Goal: Information Seeking & Learning: Learn about a topic

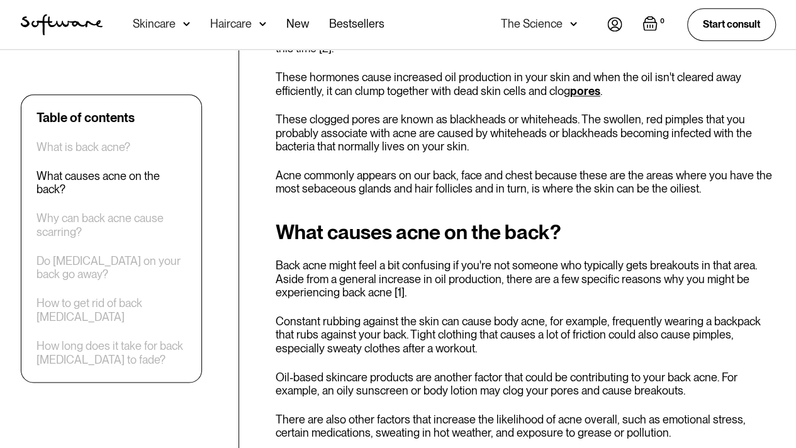
scroll to position [742, 0]
click at [376, 261] on p "Back acne might feel a bit confusing if you're not someone who typically gets b…" at bounding box center [526, 278] width 501 height 41
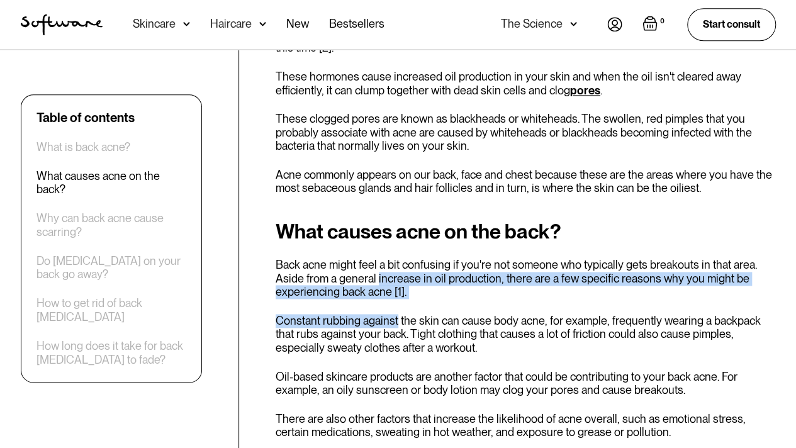
drag, startPoint x: 376, startPoint y: 261, endPoint x: 384, endPoint y: 285, distance: 25.3
click at [384, 285] on div "What causes acne on the back? Back acne might feel a bit confusing if you're no…" at bounding box center [526, 329] width 501 height 219
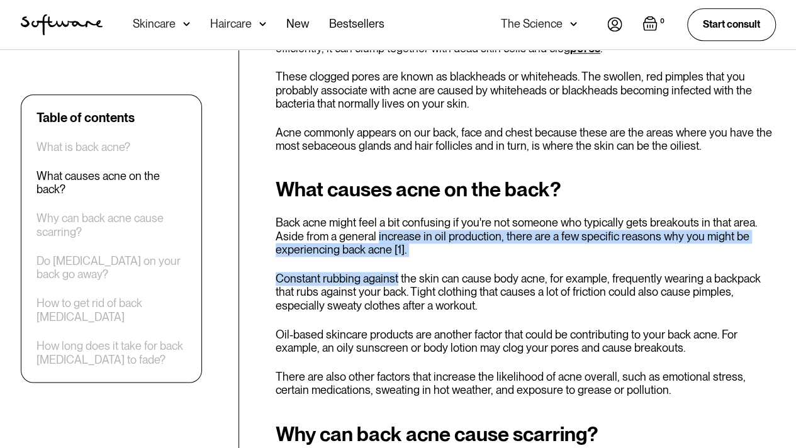
scroll to position [788, 0]
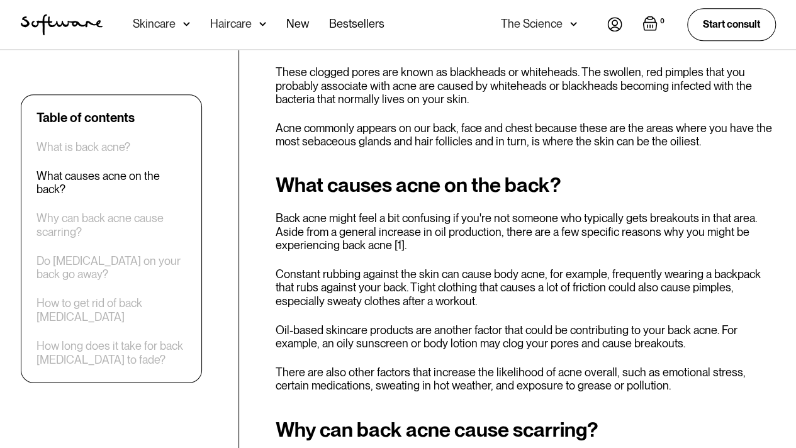
click at [418, 268] on p "Constant rubbing against the skin can cause body acne, for example, frequently …" at bounding box center [526, 288] width 501 height 41
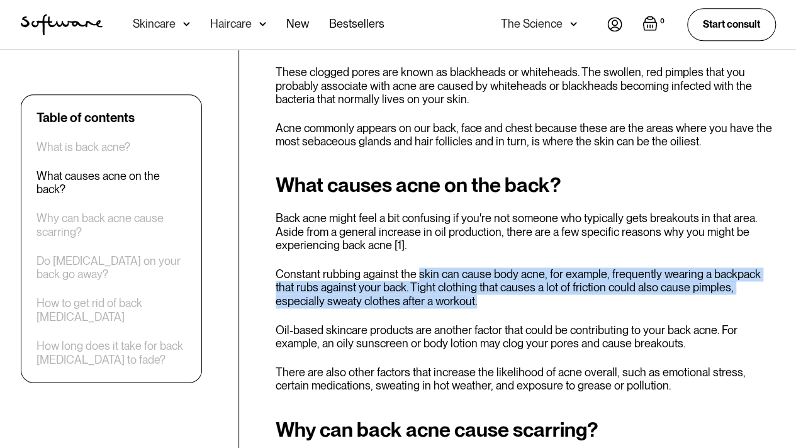
drag, startPoint x: 418, startPoint y: 265, endPoint x: 421, endPoint y: 284, distance: 19.1
click at [421, 284] on p "Constant rubbing against the skin can cause body acne, for example, frequently …" at bounding box center [526, 288] width 501 height 41
drag, startPoint x: 421, startPoint y: 284, endPoint x: 419, endPoint y: 261, distance: 22.7
click at [419, 268] on p "Constant rubbing against the skin can cause body acne, for example, frequently …" at bounding box center [526, 288] width 501 height 41
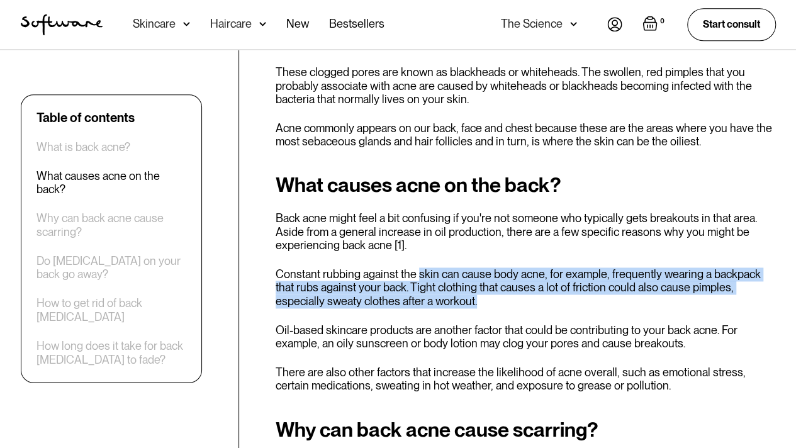
click at [419, 268] on p "Constant rubbing against the skin can cause body acne, for example, frequently …" at bounding box center [526, 288] width 501 height 41
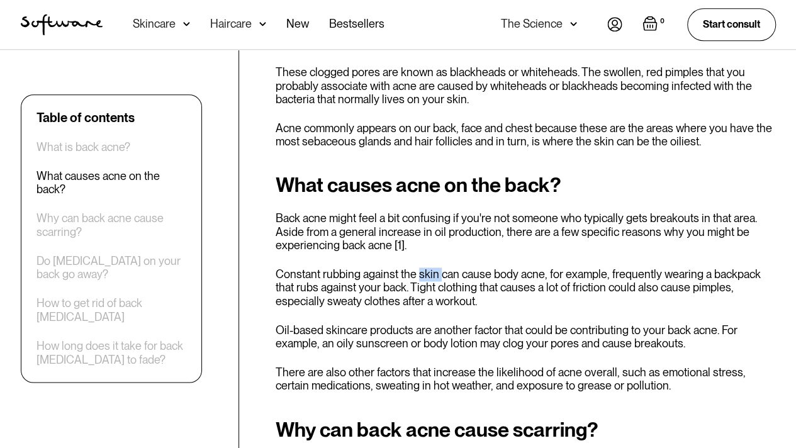
click at [419, 268] on p "Constant rubbing against the skin can cause body acne, for example, frequently …" at bounding box center [526, 288] width 501 height 41
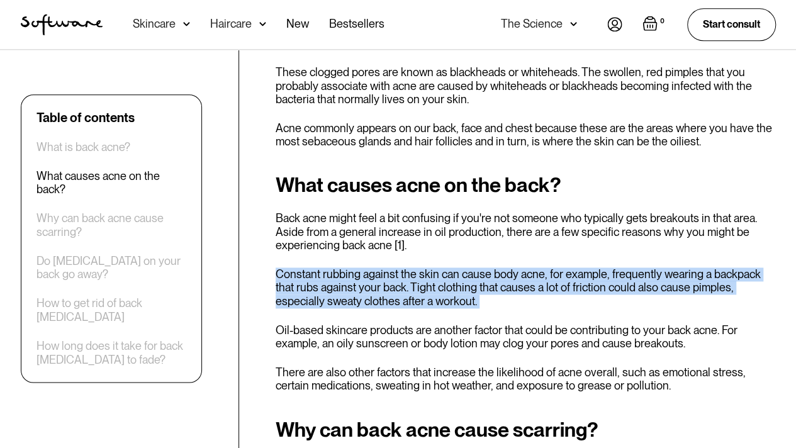
click at [419, 268] on p "Constant rubbing against the skin can cause body acne, for example, frequently …" at bounding box center [526, 288] width 501 height 41
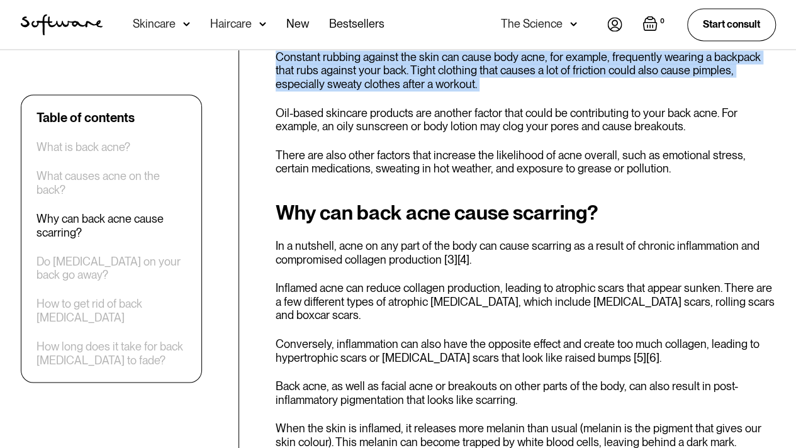
scroll to position [1009, 0]
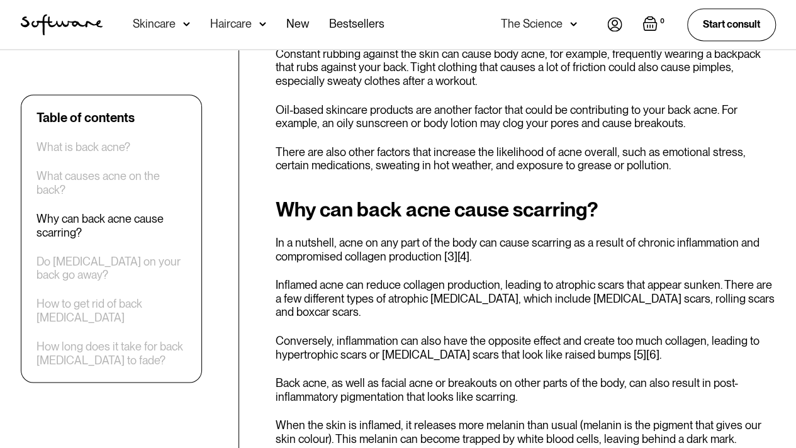
click at [395, 235] on p "In a nutshell, acne on any part of the body can cause scarring as a result of c…" at bounding box center [526, 248] width 501 height 27
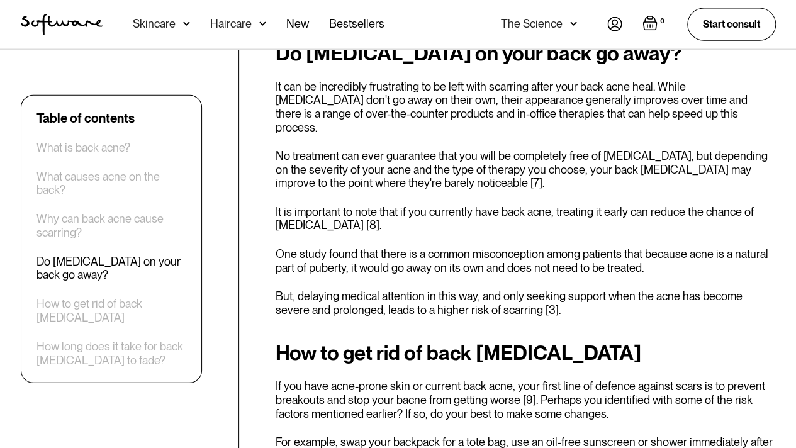
scroll to position [1514, 0]
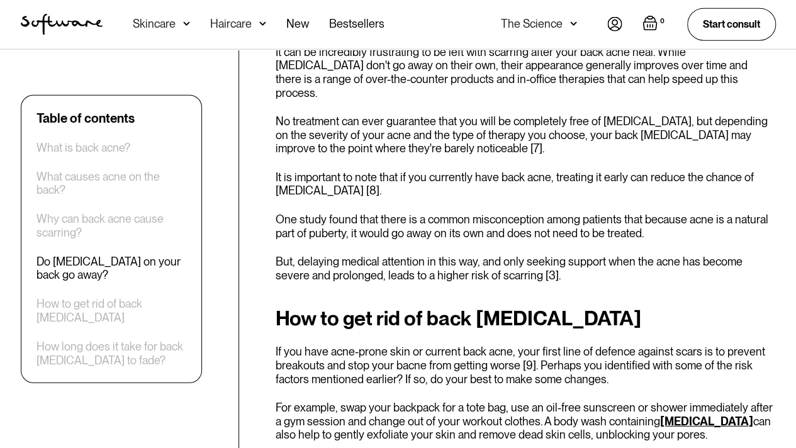
click at [363, 345] on p "If you have acne-prone skin or current back acne, your first line of defence ag…" at bounding box center [526, 365] width 501 height 41
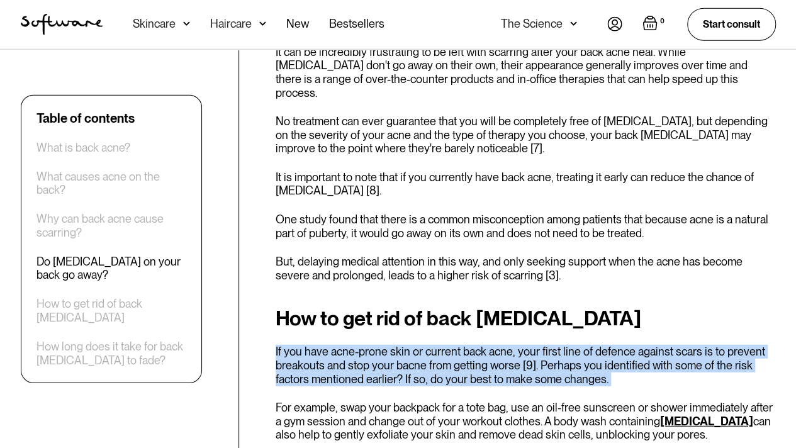
click at [363, 345] on p "If you have acne-prone skin or current back acne, your first line of defence ag…" at bounding box center [526, 365] width 501 height 41
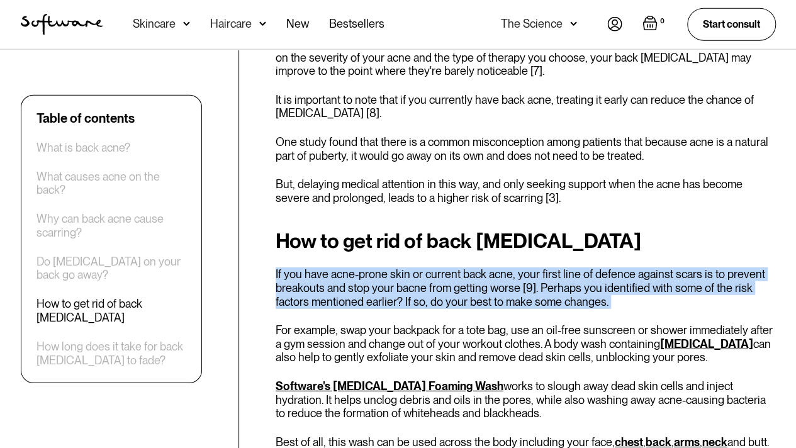
scroll to position [1593, 0]
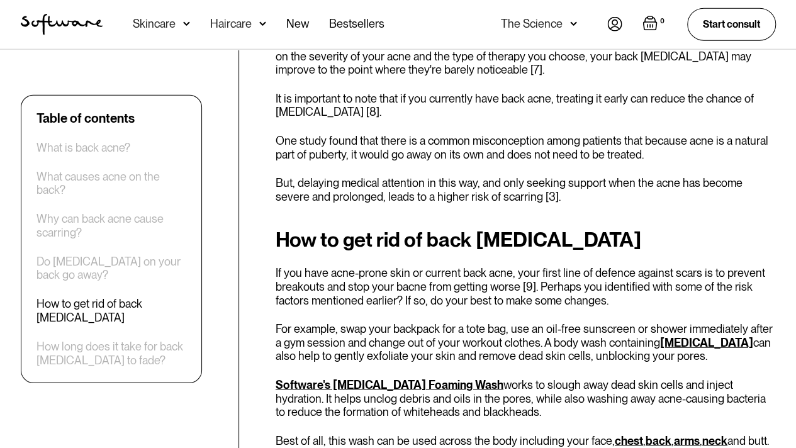
click at [367, 322] on p "For example, swap your backpack for a tote bag, use an oil-free sunscreen or sh…" at bounding box center [526, 342] width 501 height 41
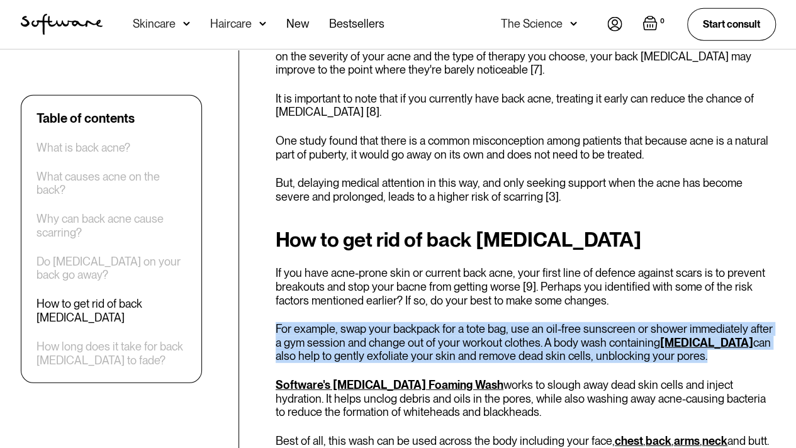
click at [367, 322] on p "For example, swap your backpack for a tote bag, use an oil-free sunscreen or sh…" at bounding box center [526, 342] width 501 height 41
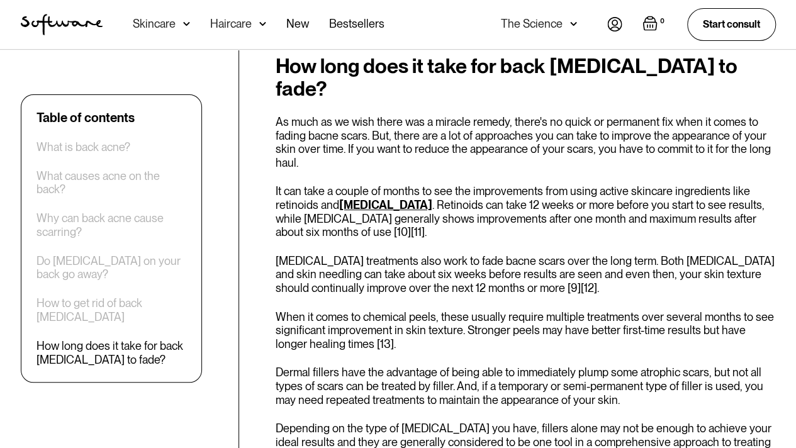
scroll to position [2581, 0]
